Goal: Transaction & Acquisition: Purchase product/service

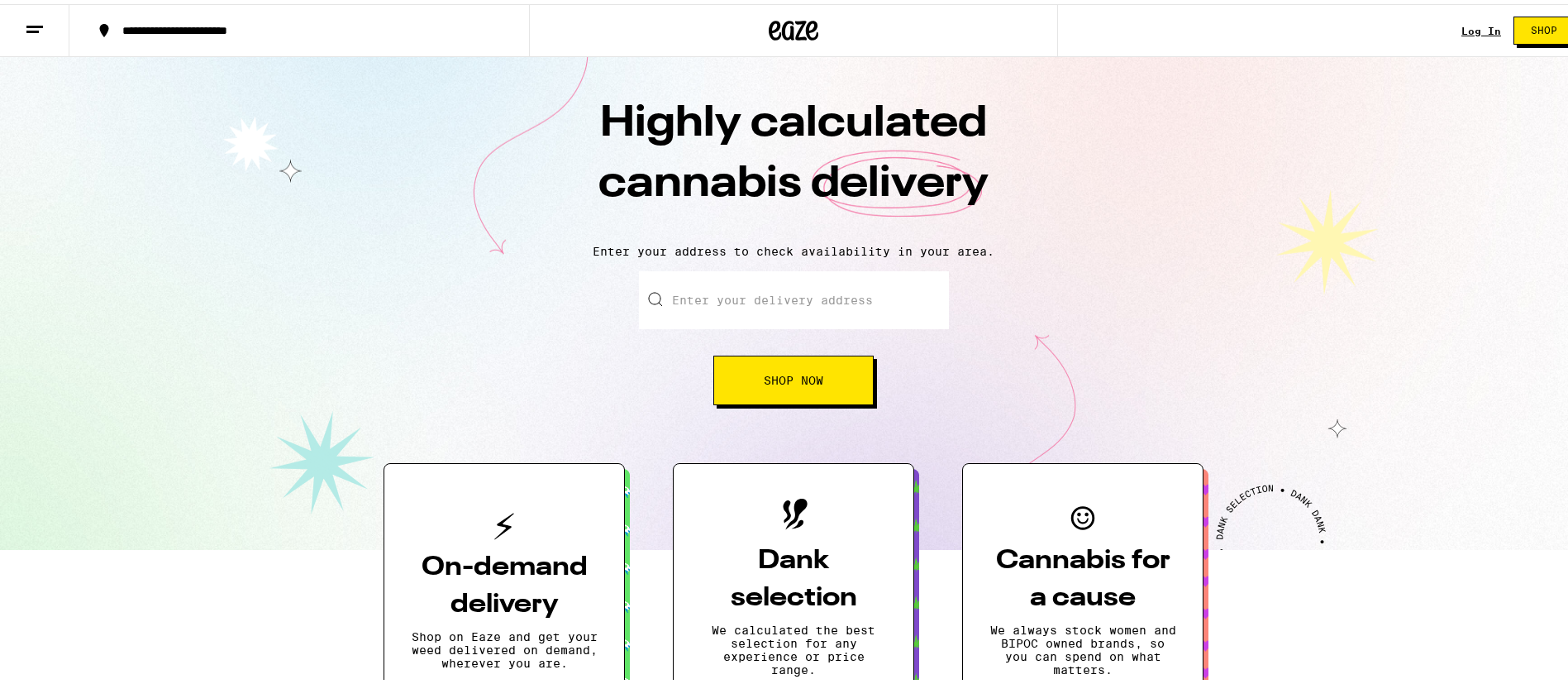
click at [1476, 25] on link "Log In" at bounding box center [1481, 27] width 39 height 11
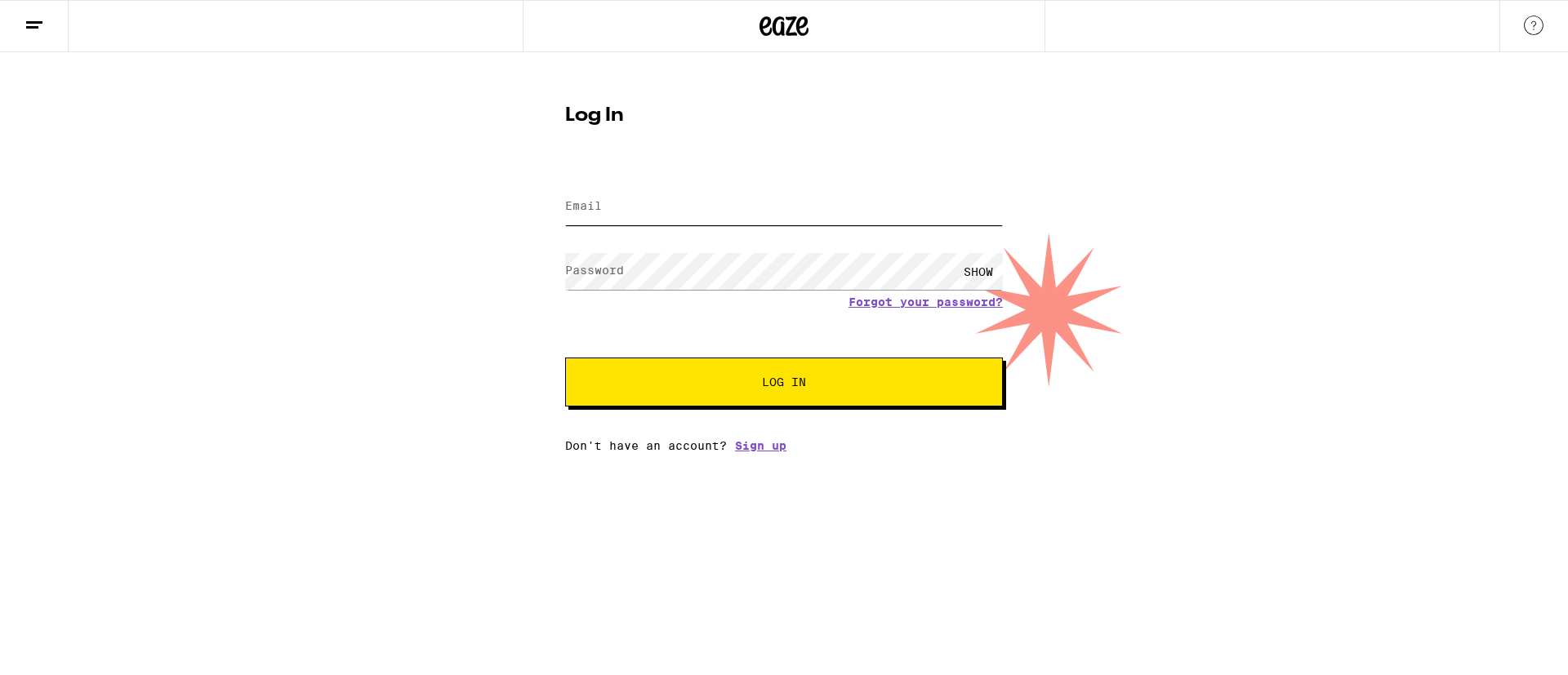
click at [731, 205] on input "Email" at bounding box center [784, 206] width 438 height 37
click at [995, 271] on div "SHOW" at bounding box center [979, 271] width 49 height 37
click at [625, 308] on div "Forgot your password?" at bounding box center [784, 302] width 438 height 13
click at [625, 371] on button "Log In" at bounding box center [784, 382] width 438 height 49
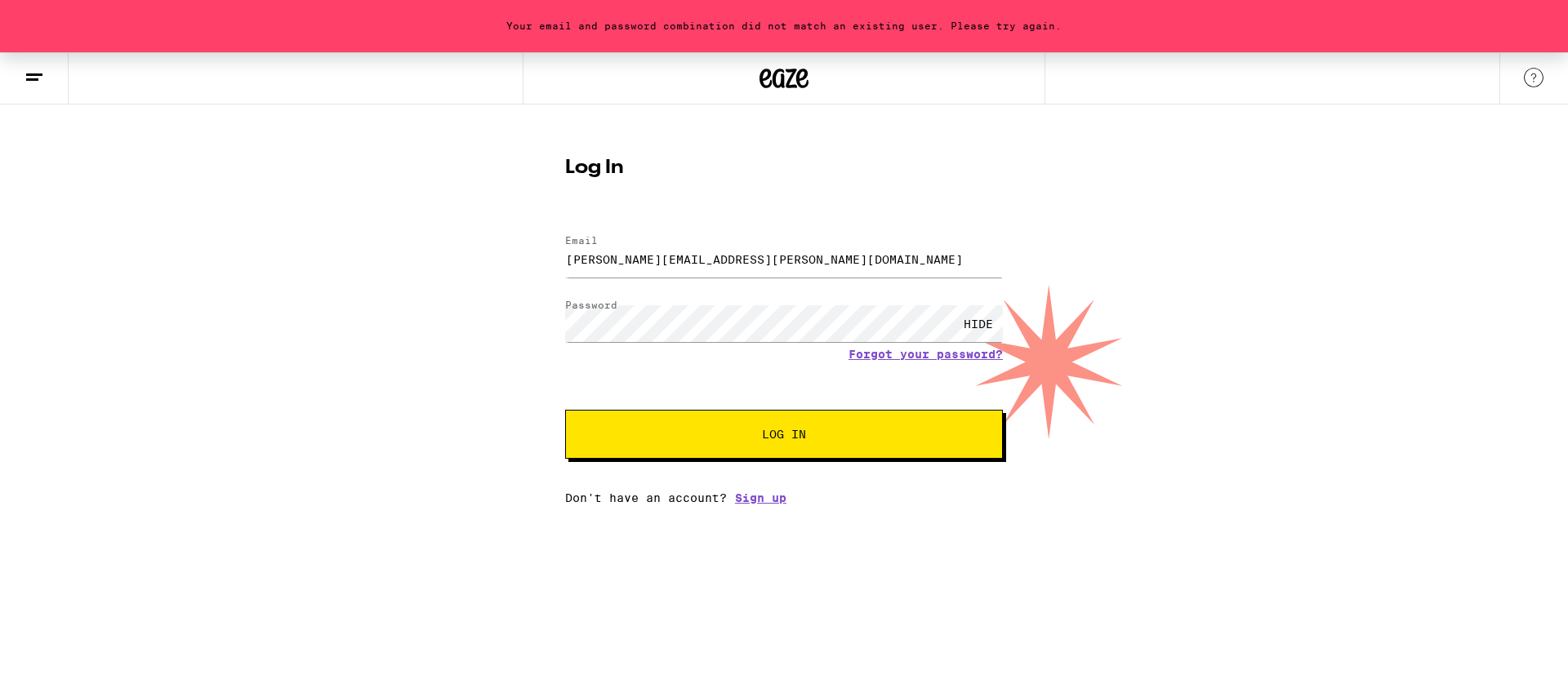
click at [684, 420] on button "Log In" at bounding box center [784, 434] width 438 height 49
click at [627, 438] on button "Log In" at bounding box center [784, 434] width 438 height 49
click at [565, 410] on button "Log In" at bounding box center [784, 434] width 438 height 49
click at [487, 346] on div "Your email and password combination did not match an existing user. Please try …" at bounding box center [784, 279] width 1568 height 452
click at [533, 328] on div "Your email and password combination did not match an existing user. Please try …" at bounding box center [784, 279] width 1568 height 452
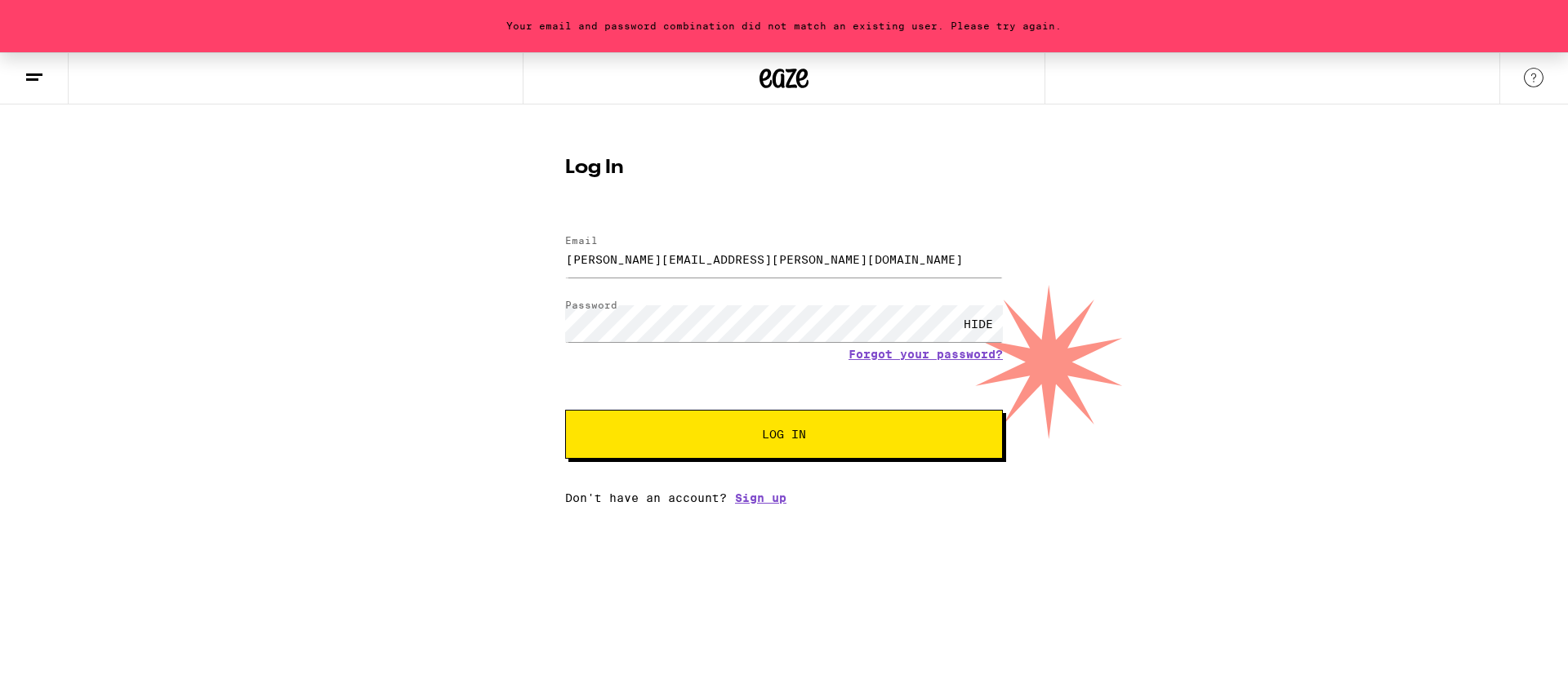
click at [646, 432] on span "Log In" at bounding box center [783, 434] width 305 height 12
click at [730, 262] on input "[PERSON_NAME][EMAIL_ADDRESS][PERSON_NAME][DOMAIN_NAME]" at bounding box center [784, 259] width 438 height 37
type input "[EMAIL_ADDRESS][DOMAIN_NAME]"
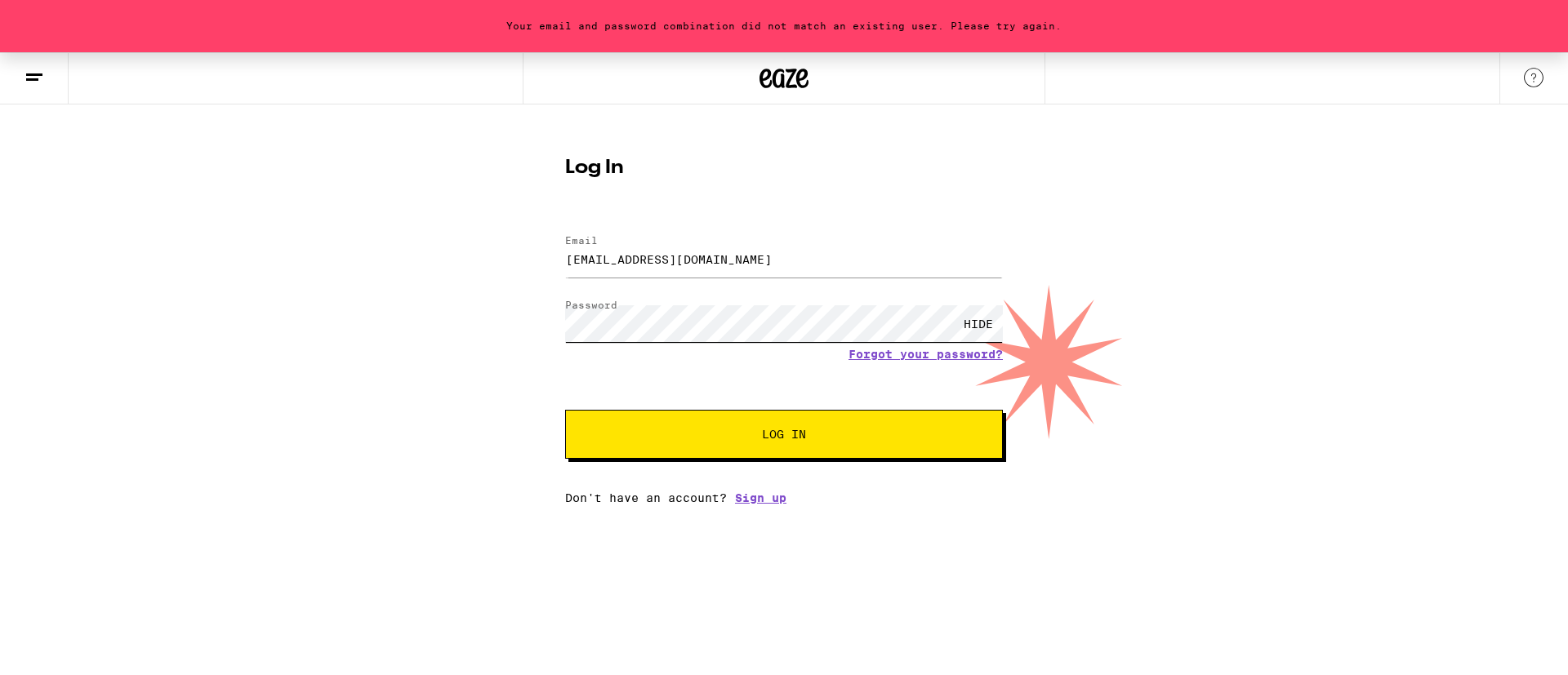
click at [565, 410] on button "Log In" at bounding box center [784, 434] width 438 height 49
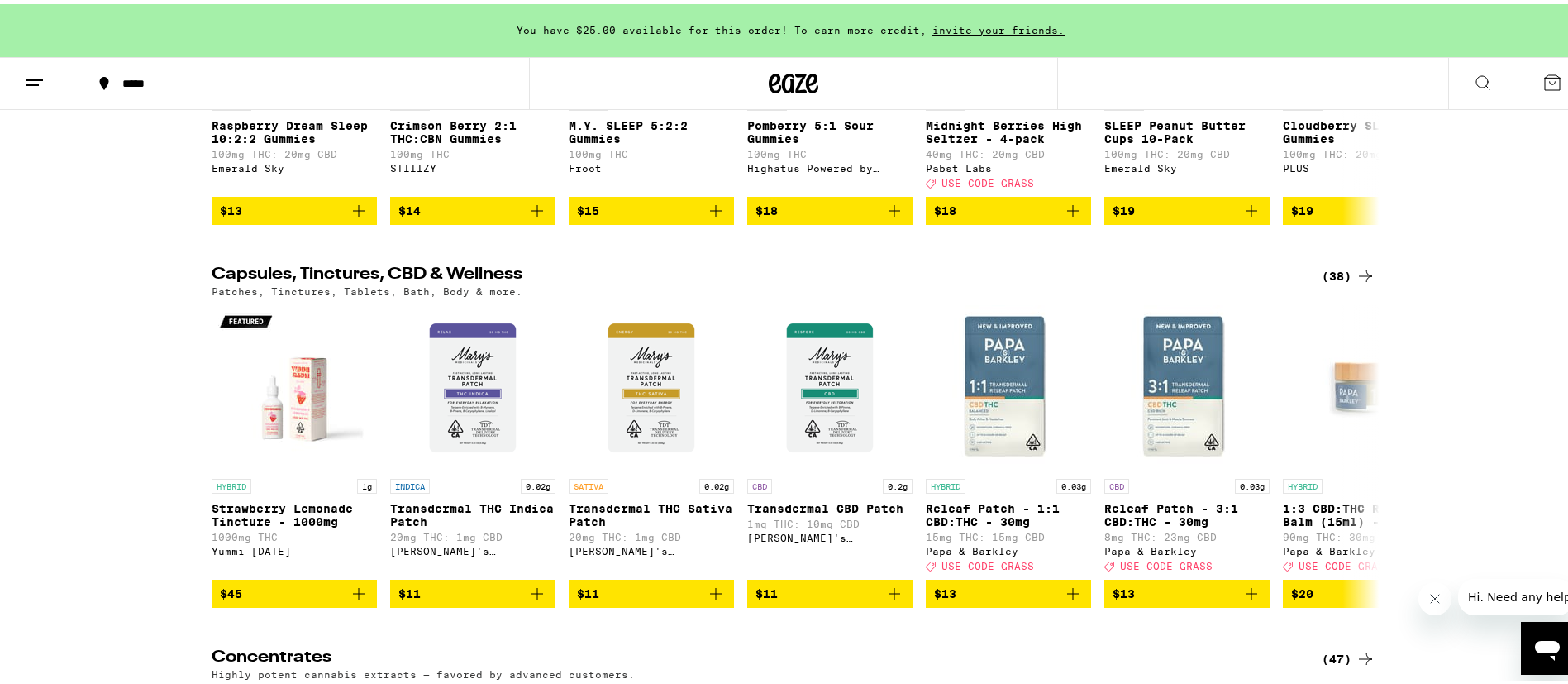
scroll to position [6327, 0]
